Goal: Find specific page/section: Find specific page/section

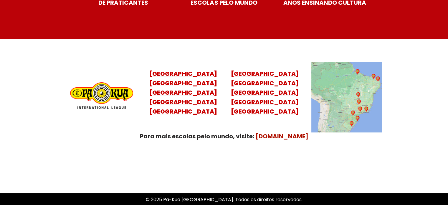
scroll to position [2384, 0]
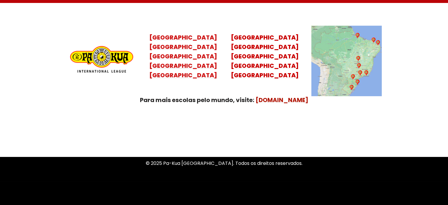
click at [184, 58] on mark "Santa Catarina Paraná São Paulo Rio de Janeiro" at bounding box center [183, 61] width 68 height 37
